Goal: Transaction & Acquisition: Purchase product/service

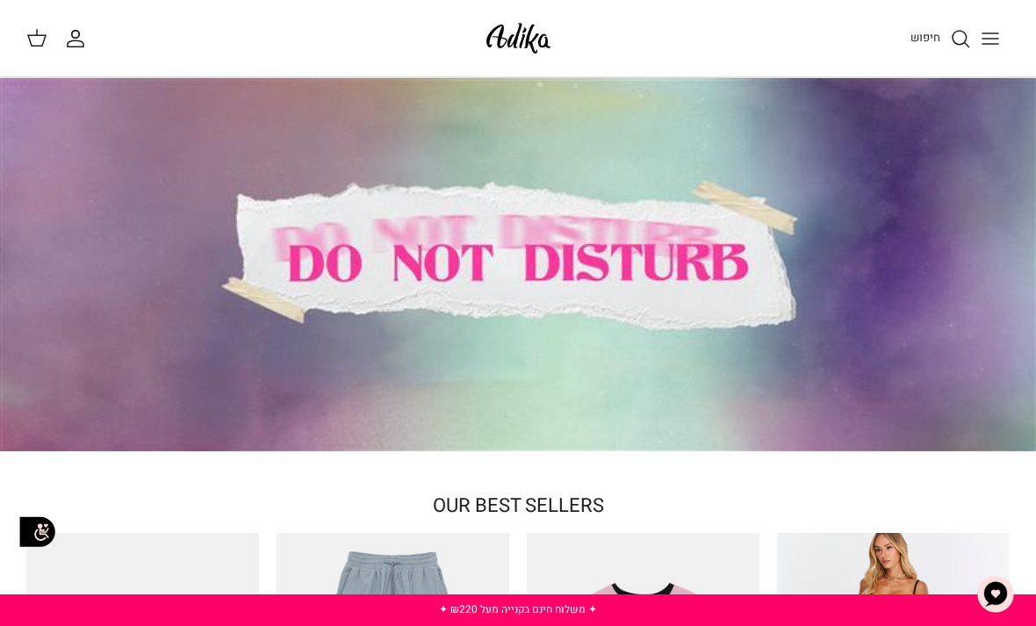
click at [38, 50] on div "חיפוש החשבון שלי חיפוש" at bounding box center [518, 38] width 1036 height 77
click at [989, 44] on line "Toggle menu" at bounding box center [990, 44] width 16 height 0
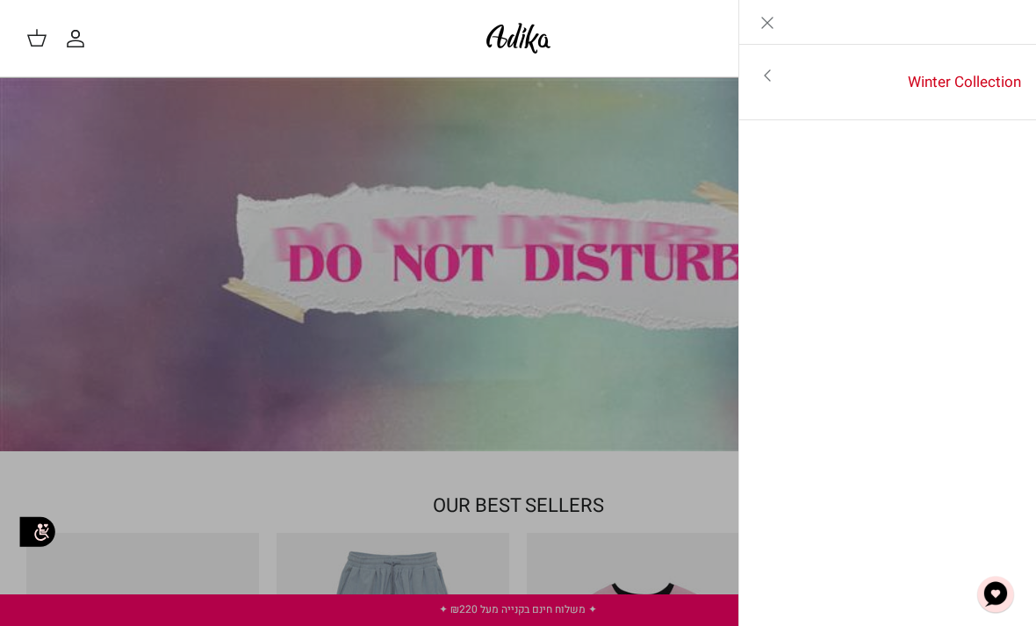
click at [769, 28] on icon "Close" at bounding box center [767, 22] width 21 height 21
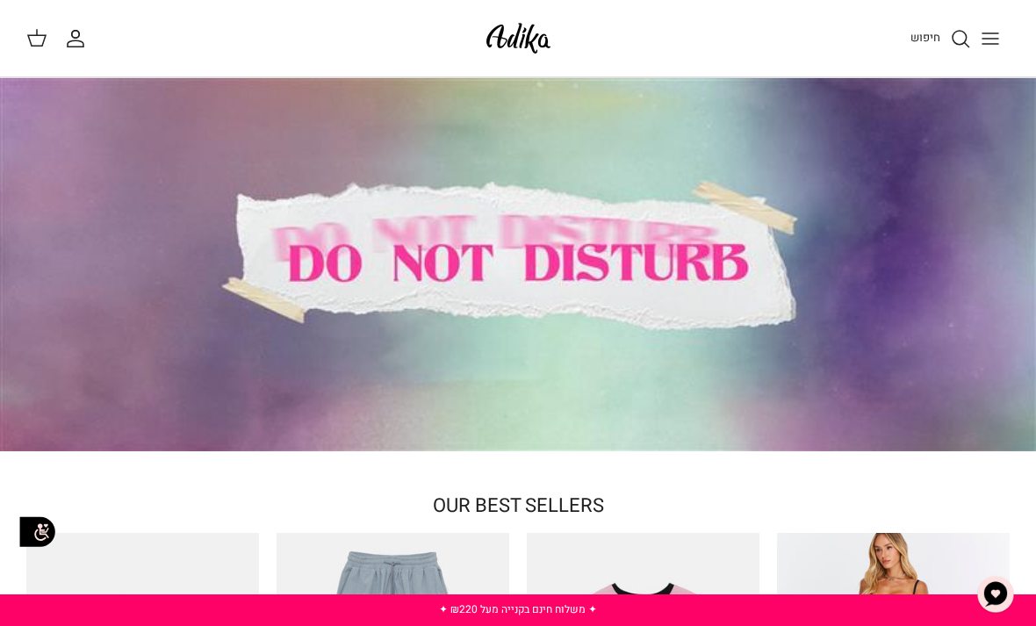
click at [1005, 40] on button "Toggle menu" at bounding box center [990, 38] width 39 height 39
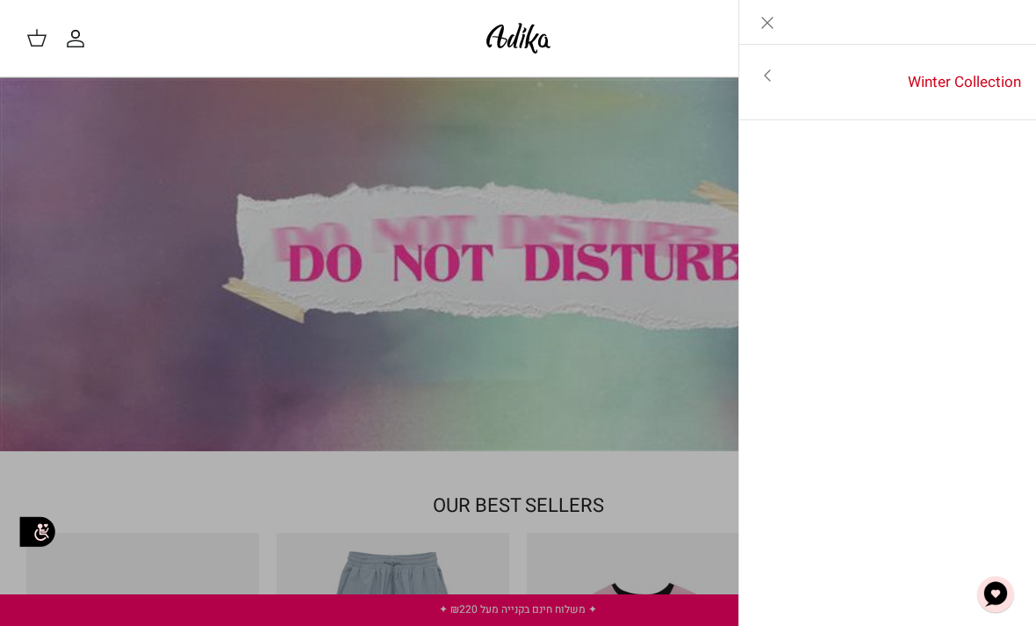
click at [470, 234] on link "Toggle menu" at bounding box center [518, 313] width 1036 height 626
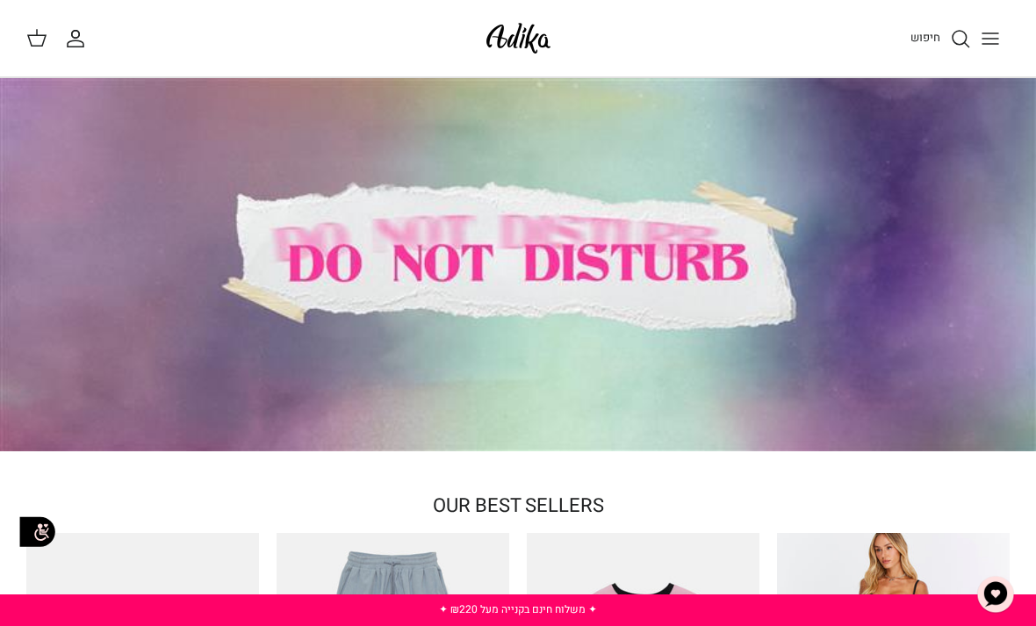
click at [85, 43] on icon "החשבון שלי" at bounding box center [75, 38] width 21 height 21
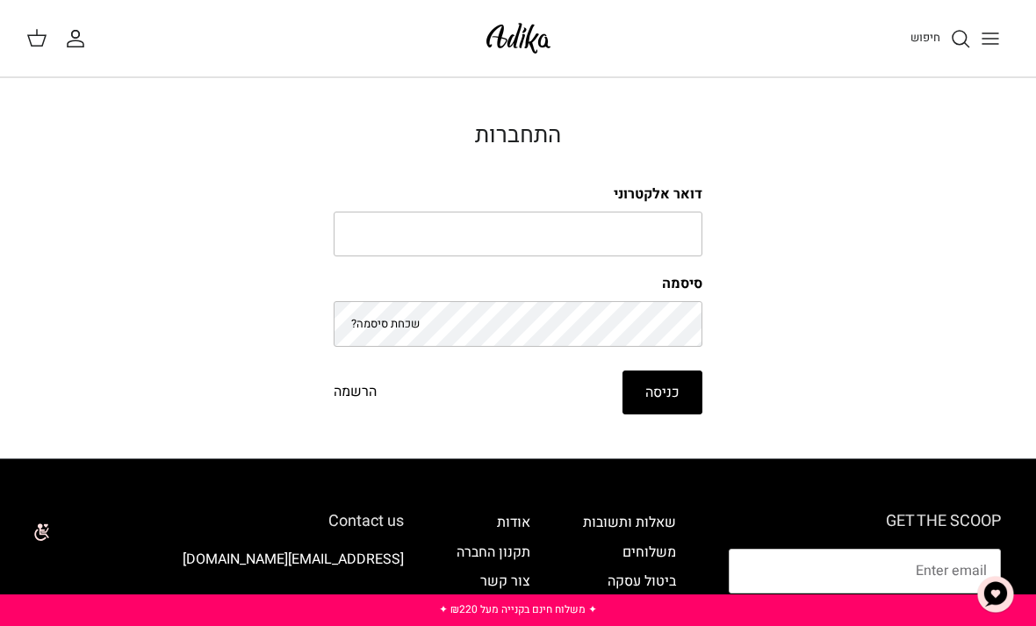
click at [33, 38] on icon at bounding box center [36, 37] width 21 height 21
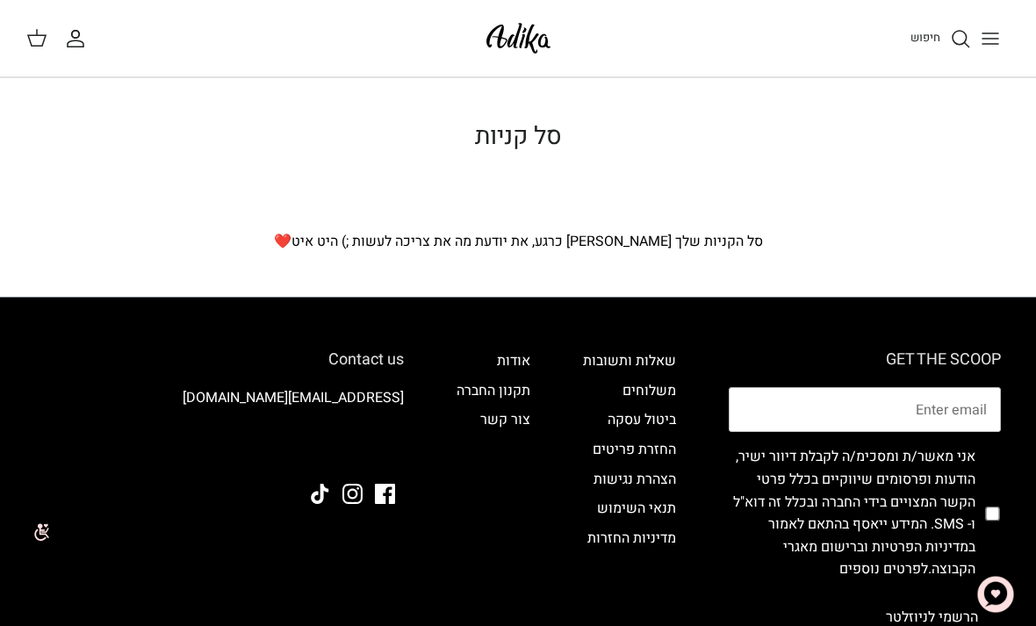
click at [996, 42] on icon "Toggle menu" at bounding box center [990, 38] width 21 height 21
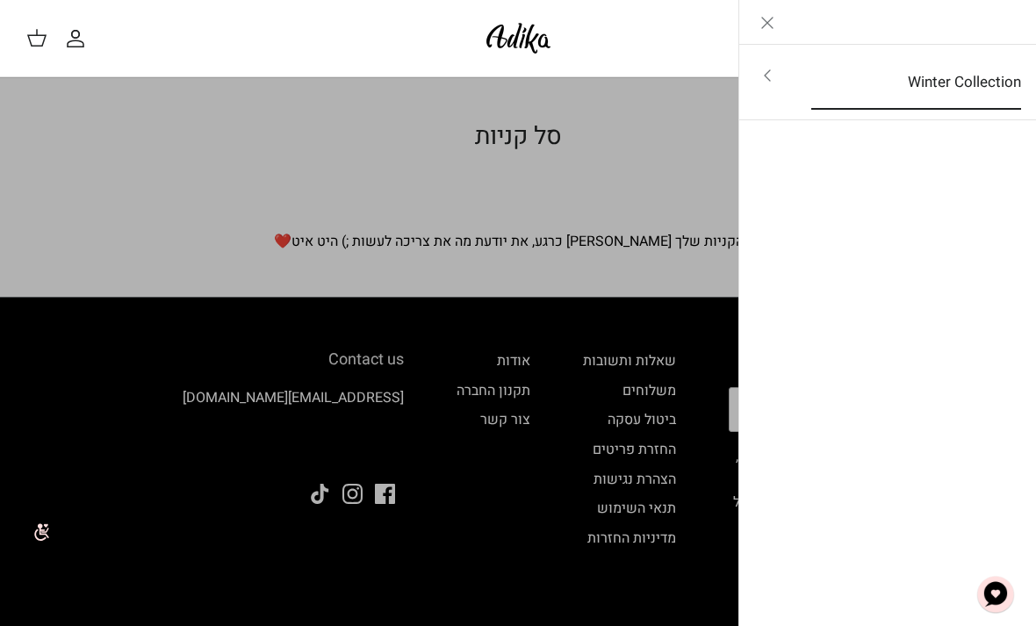
click at [907, 89] on link "Winter Collection" at bounding box center [915, 82] width 241 height 54
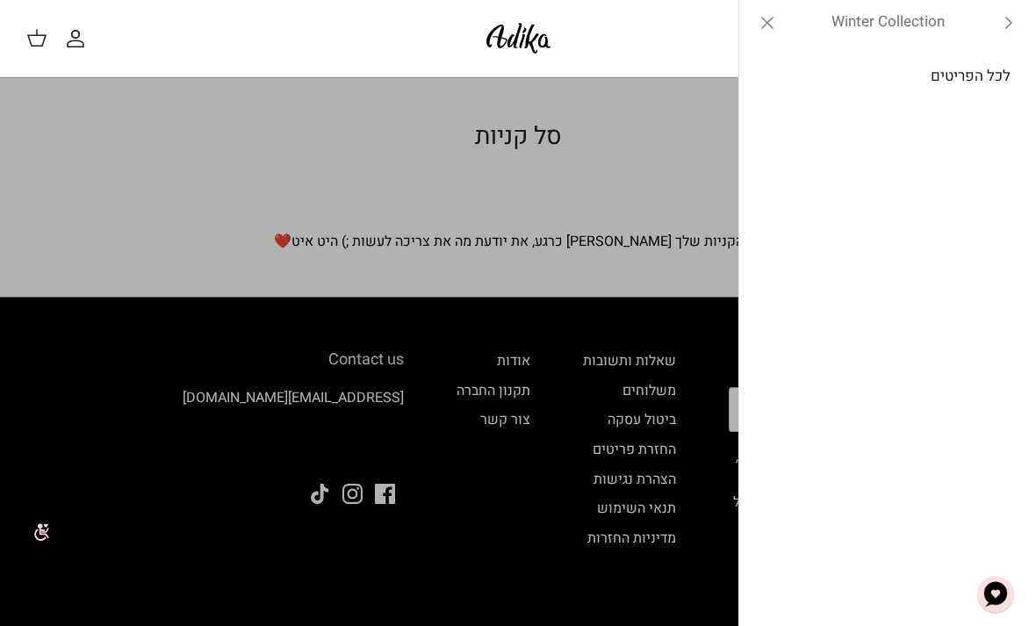
click at [963, 83] on link "לכל הפריטים" at bounding box center [888, 76] width 280 height 44
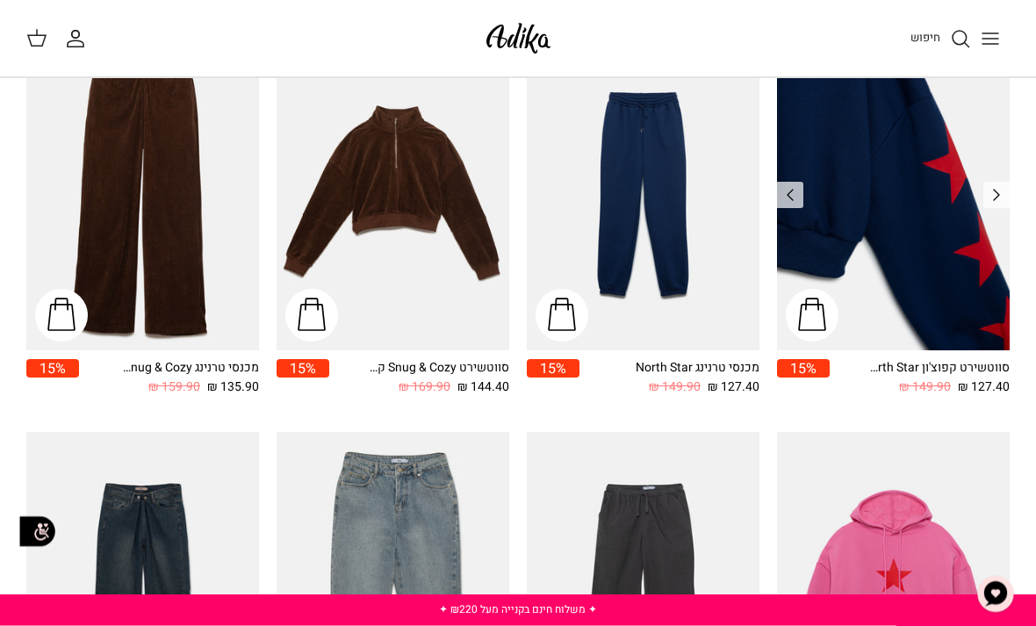
scroll to position [1027, 0]
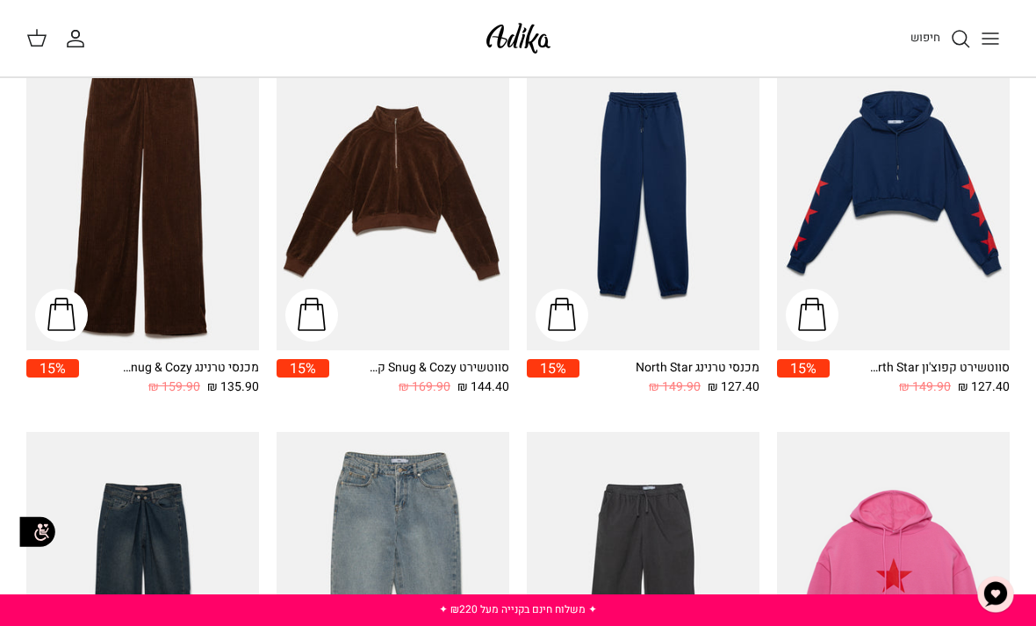
click at [962, 42] on icon "חיפוש" at bounding box center [960, 38] width 21 height 21
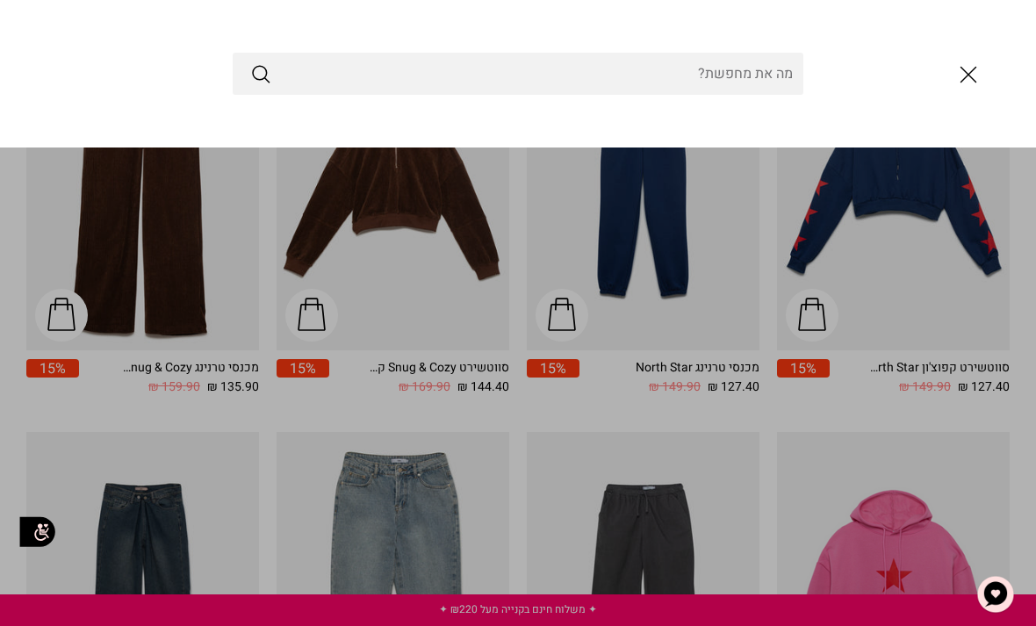
scroll to position [1026, 0]
click at [738, 76] on input "Search Store" at bounding box center [518, 74] width 571 height 42
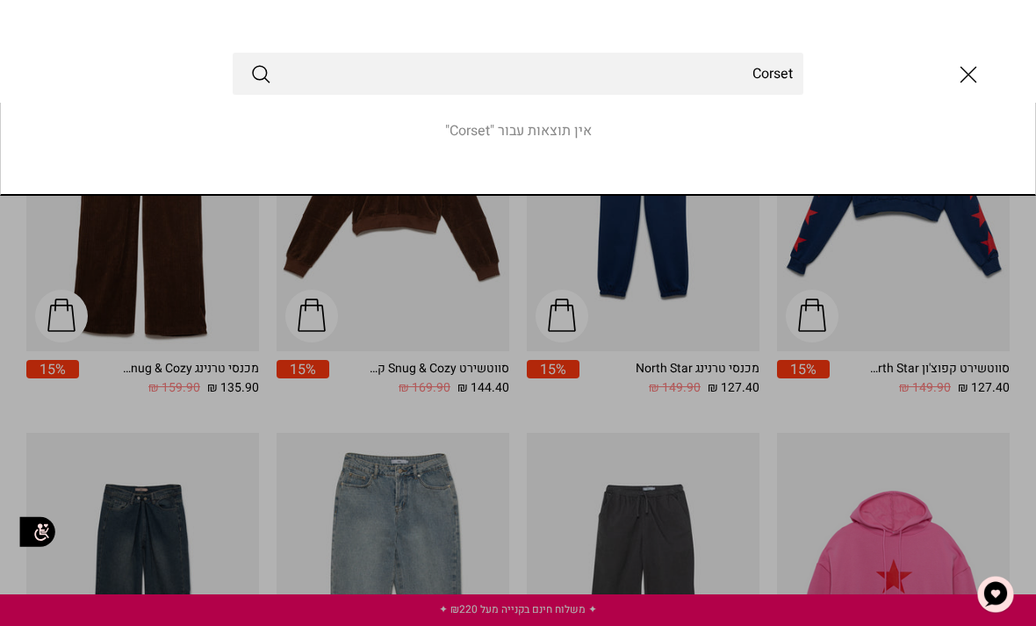
type input "Corset"
click at [261, 73] on button "Submit" at bounding box center [260, 73] width 21 height 23
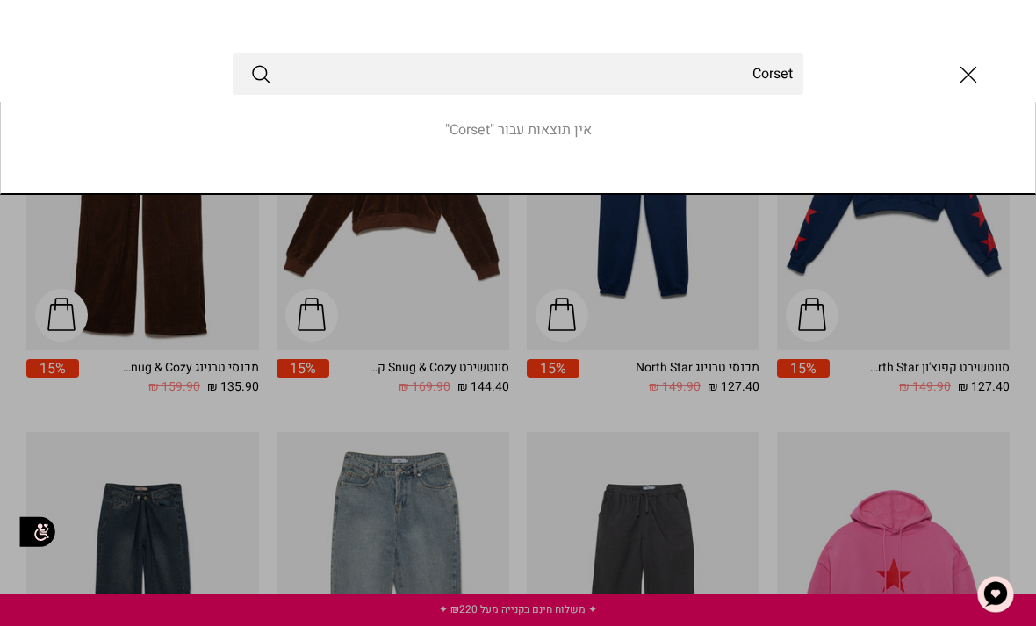
click at [587, 267] on link "Toggle menu" at bounding box center [518, 313] width 1036 height 626
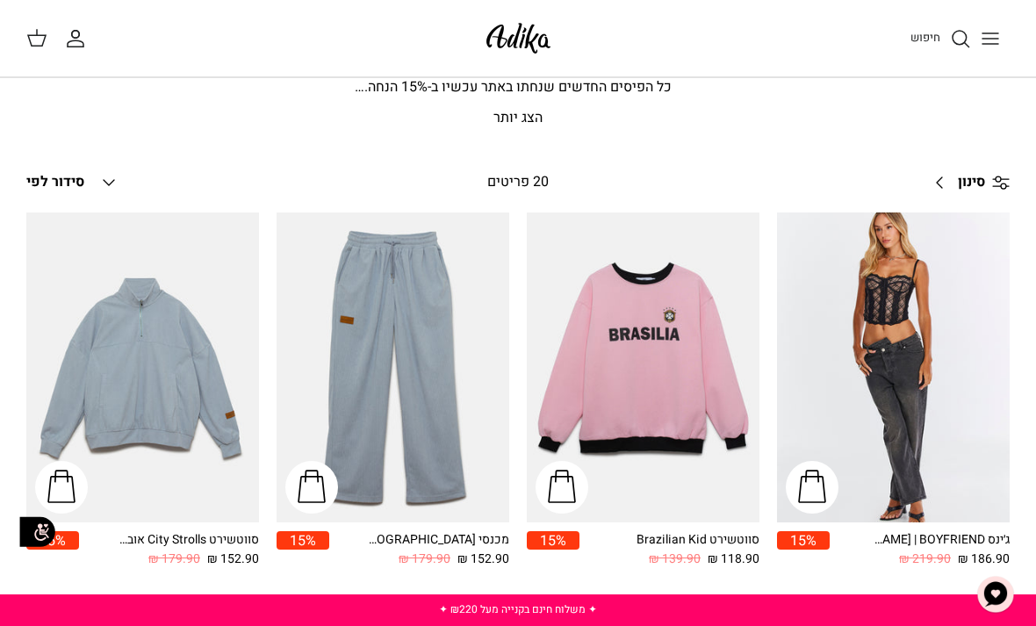
scroll to position [0, 0]
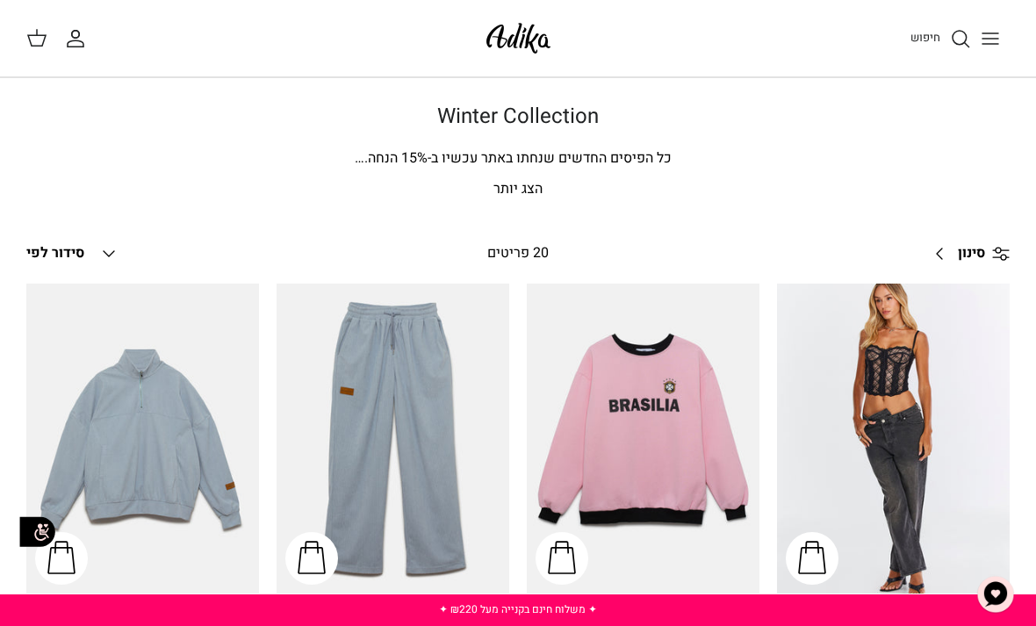
click at [46, 258] on span "סידור לפי" at bounding box center [55, 252] width 58 height 21
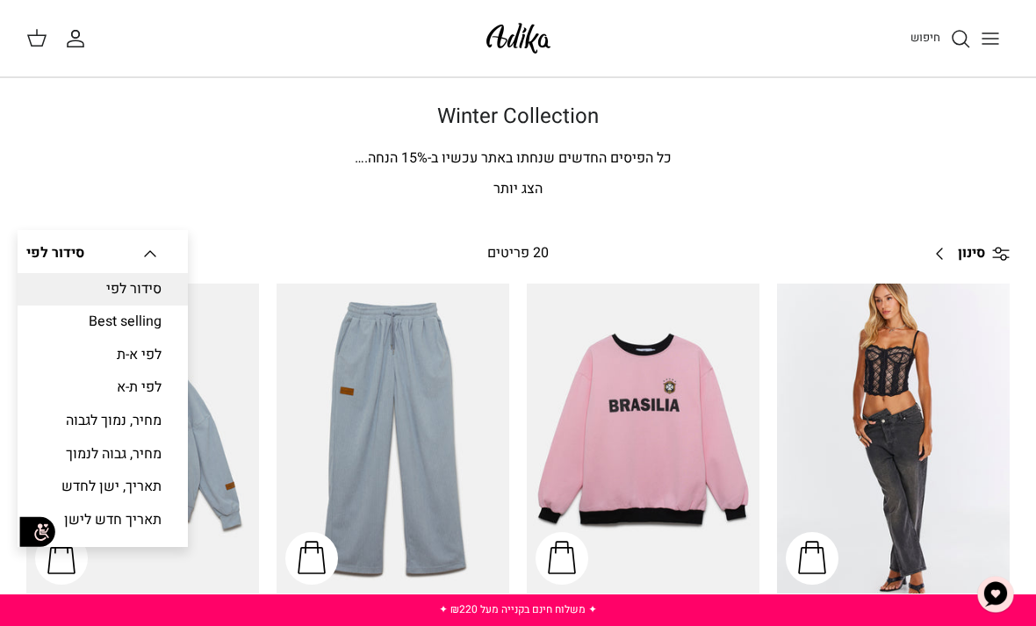
click at [987, 39] on line "Toggle menu" at bounding box center [990, 39] width 16 height 0
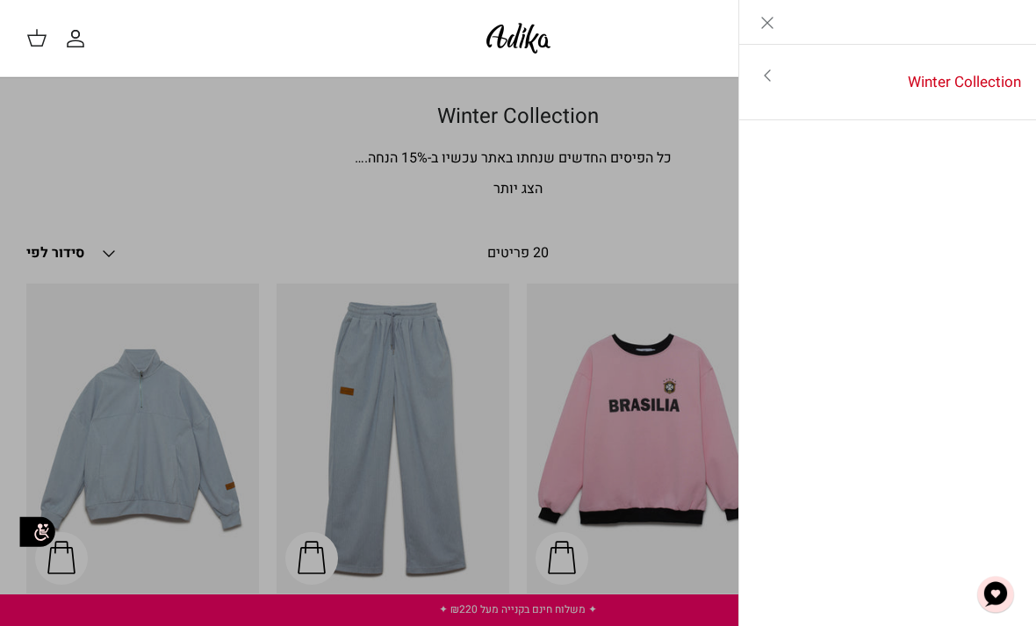
click at [767, 70] on icon "Toggle menu" at bounding box center [767, 75] width 21 height 21
click at [1010, 25] on icon "Left" at bounding box center [1008, 22] width 21 height 21
click at [443, 58] on div "חיפוש החשבון שלי חיפוש" at bounding box center [518, 38] width 1036 height 77
click at [217, 191] on link "Toggle menu" at bounding box center [518, 313] width 1036 height 626
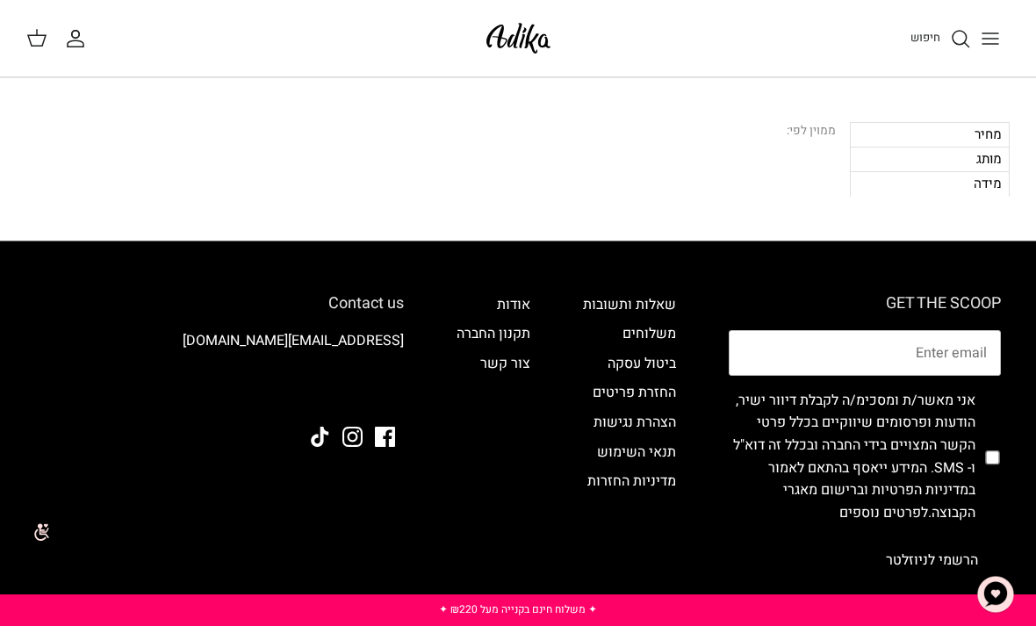
click at [924, 37] on span "חיפוש" at bounding box center [925, 37] width 30 height 17
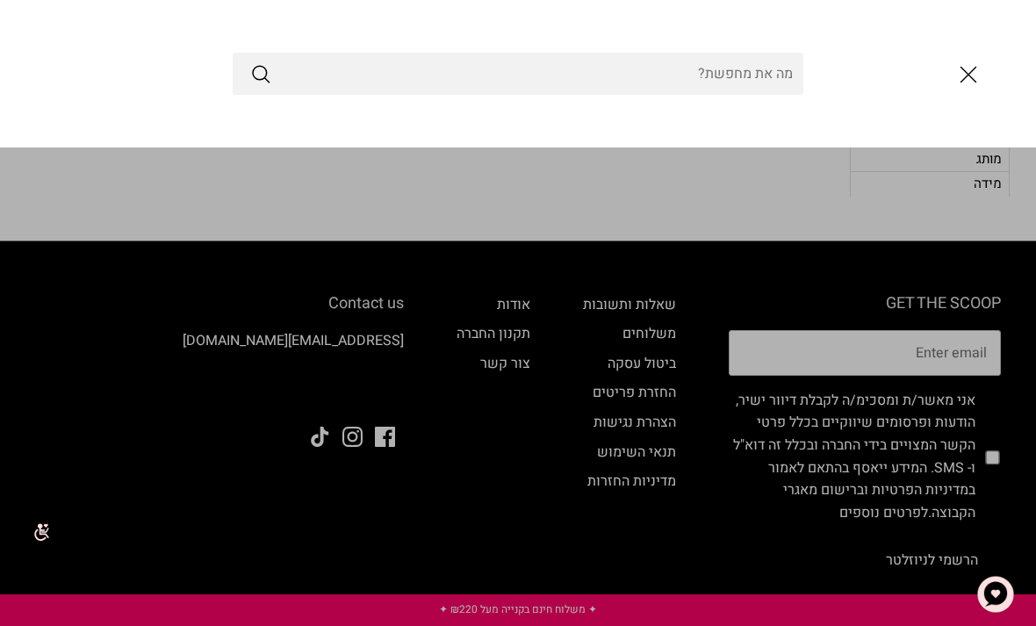
type input "נ"
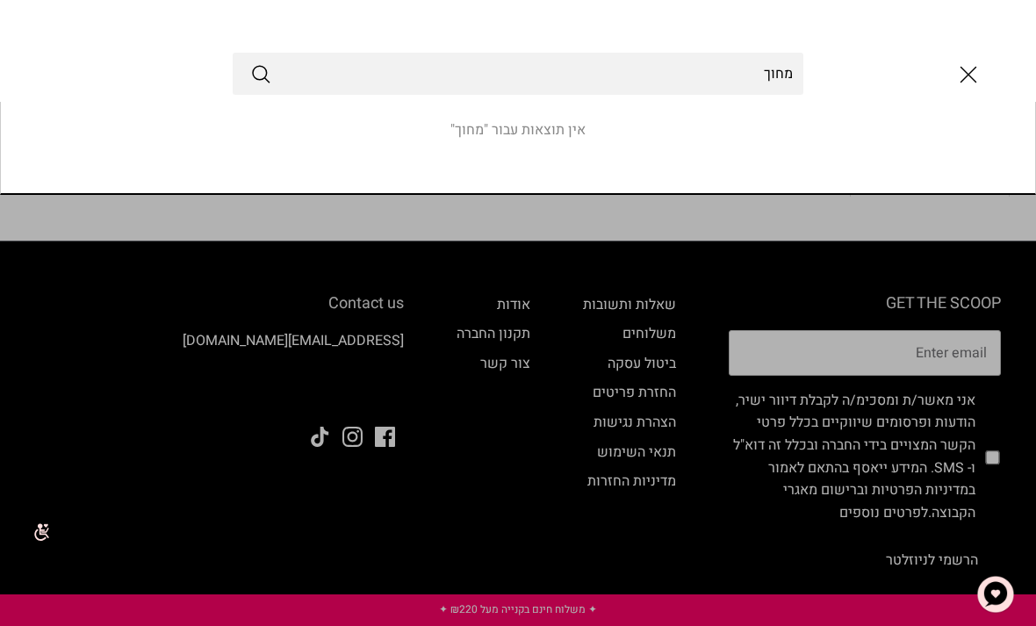
type input "מחוך"
click at [261, 74] on button "Submit" at bounding box center [260, 73] width 21 height 23
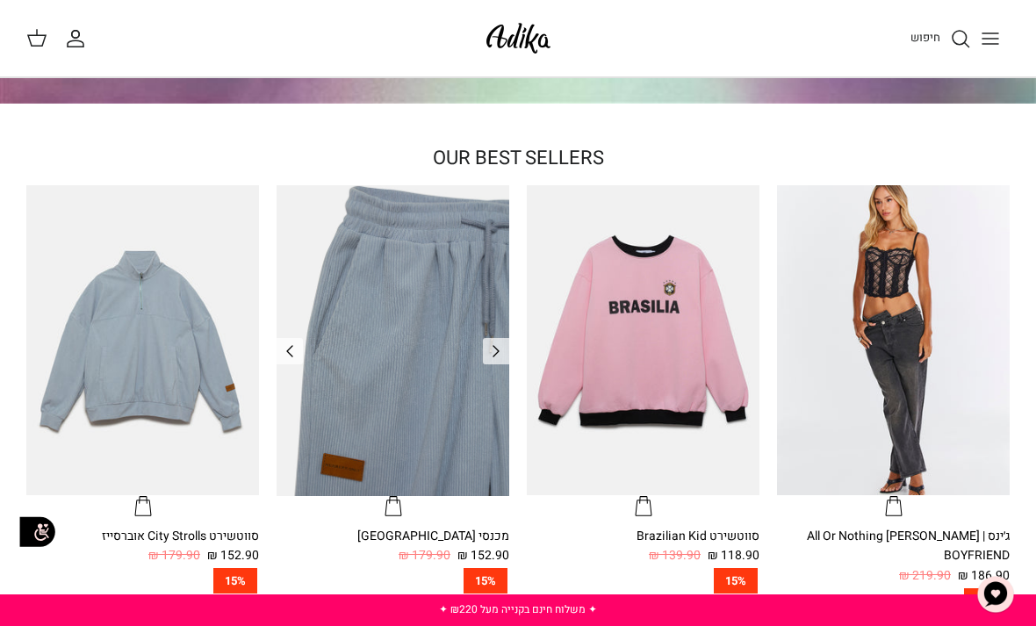
scroll to position [366, 0]
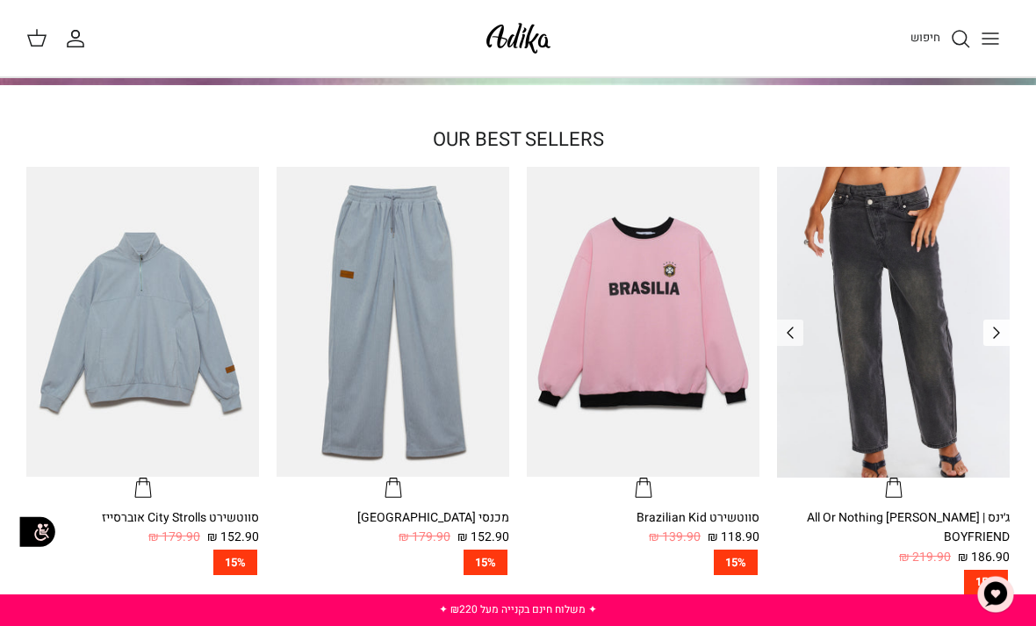
click at [1003, 340] on icon "Left" at bounding box center [996, 332] width 21 height 21
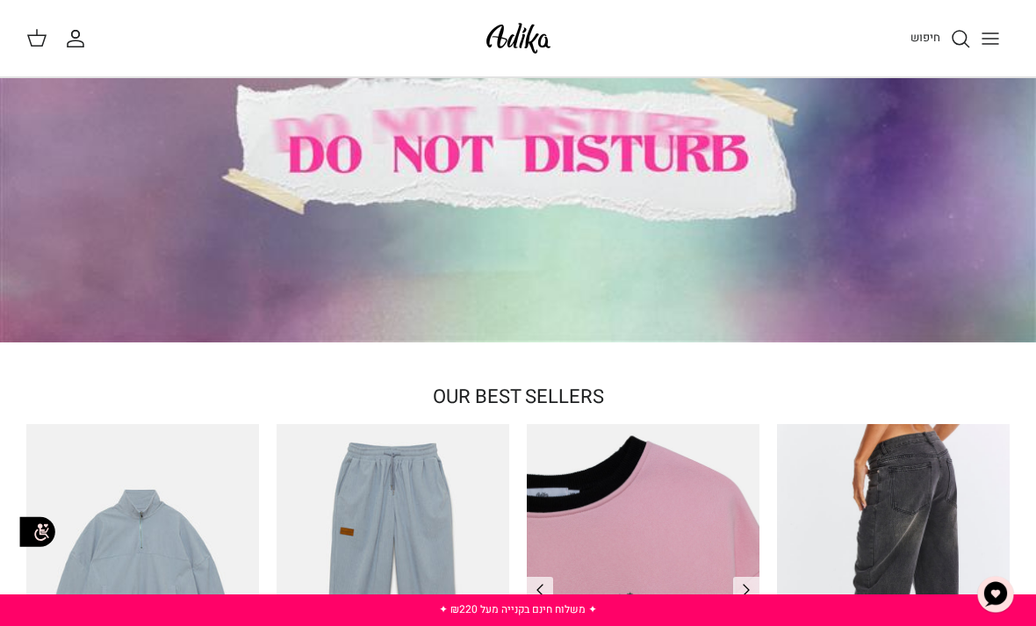
scroll to position [0, 0]
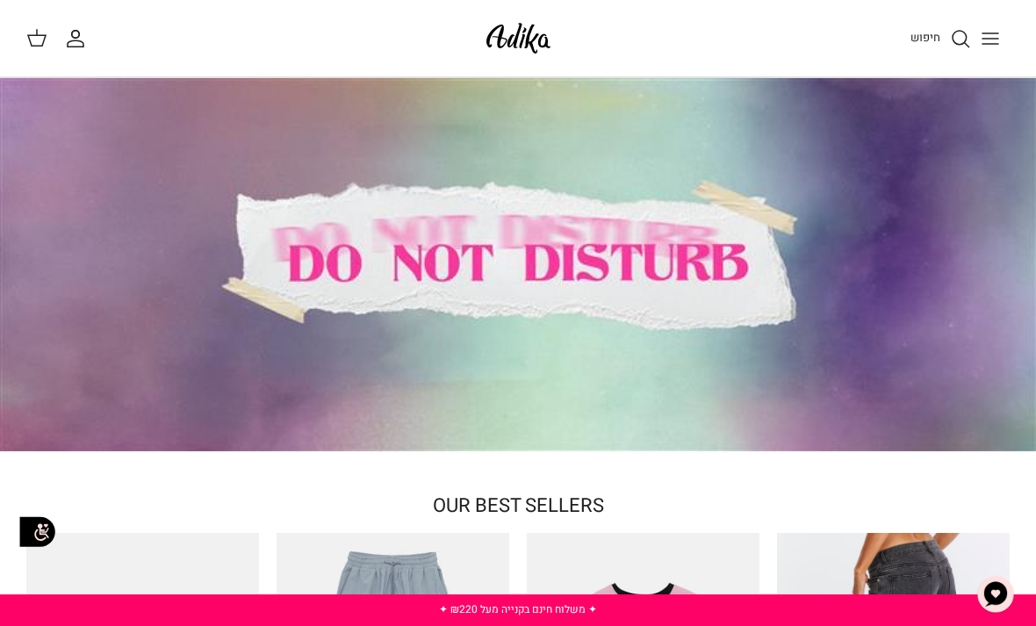
click at [518, 219] on div at bounding box center [518, 264] width 1036 height 373
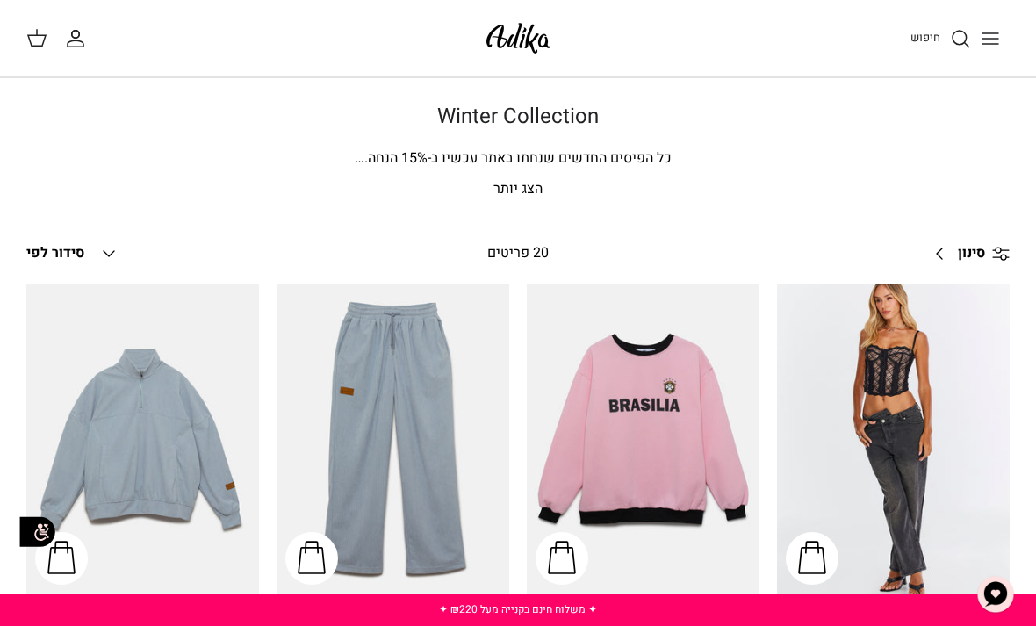
click at [966, 40] on circle "חיפוש" at bounding box center [960, 38] width 14 height 14
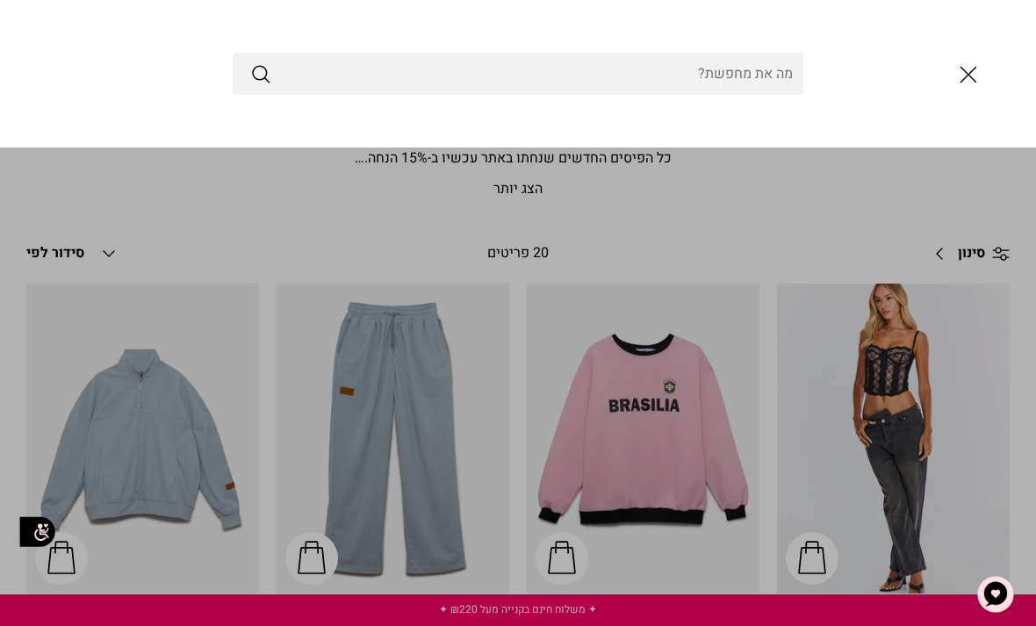
click at [730, 75] on input "Search Store" at bounding box center [518, 74] width 571 height 42
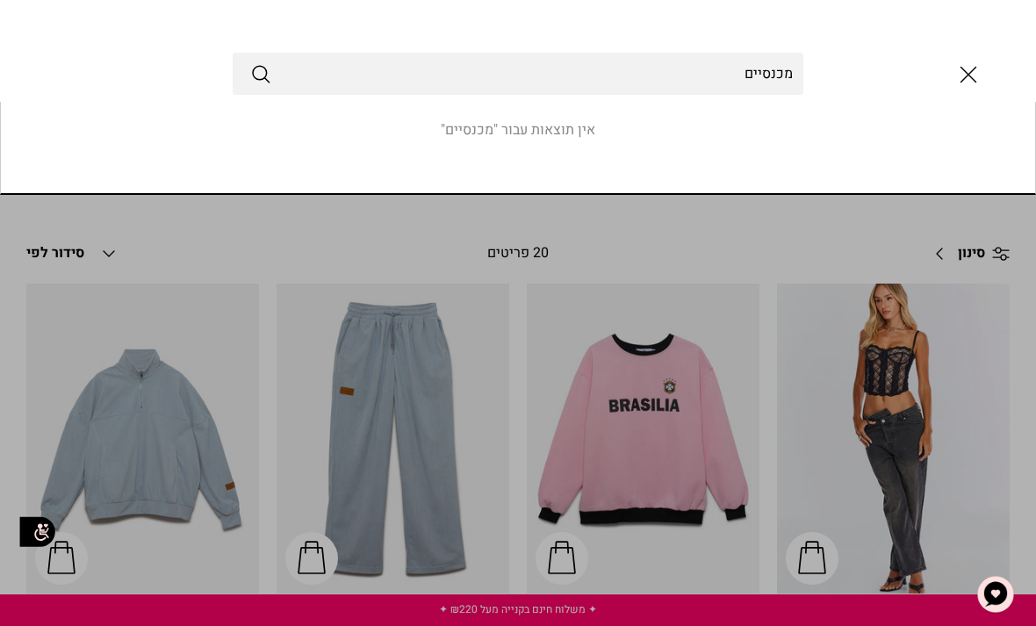
type input "מכנסיים"
click at [261, 74] on button "Submit" at bounding box center [260, 73] width 21 height 23
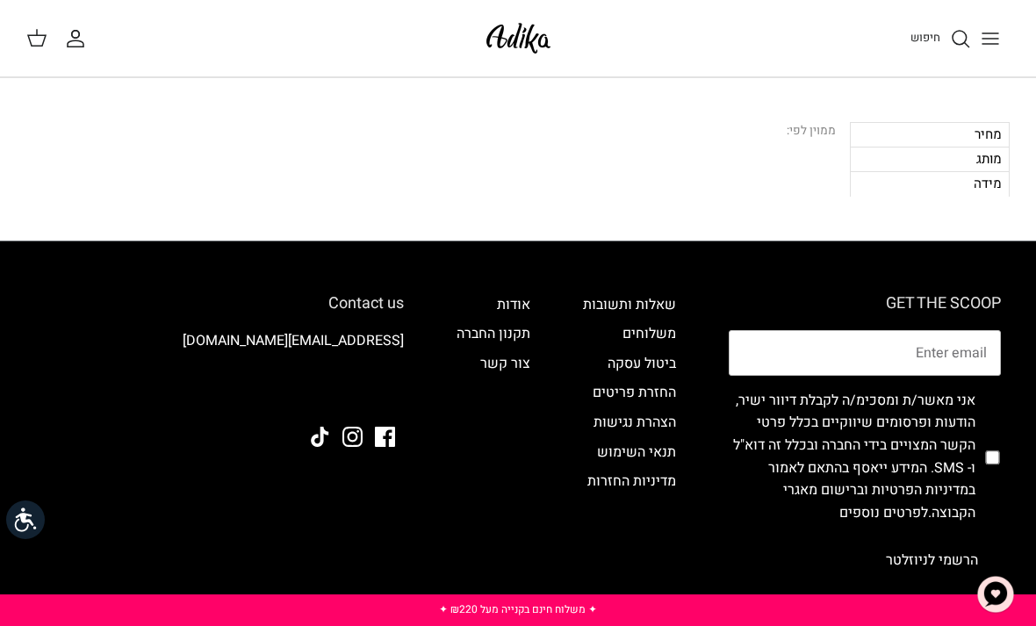
click at [969, 136] on div "מחיר" at bounding box center [930, 134] width 160 height 25
click at [932, 168] on div "מותג" at bounding box center [930, 159] width 160 height 25
